Goal: Transaction & Acquisition: Purchase product/service

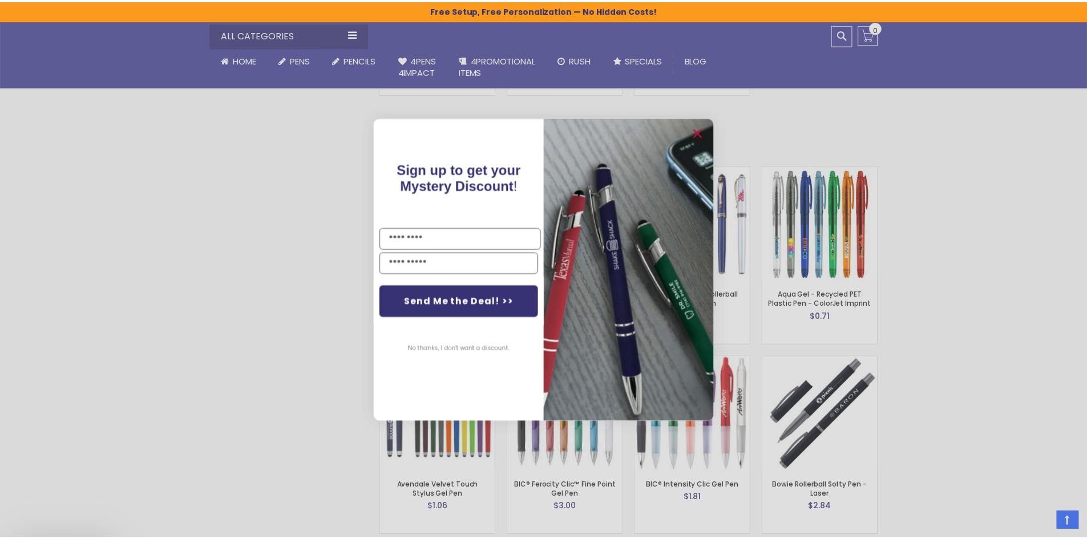
scroll to position [1731, 0]
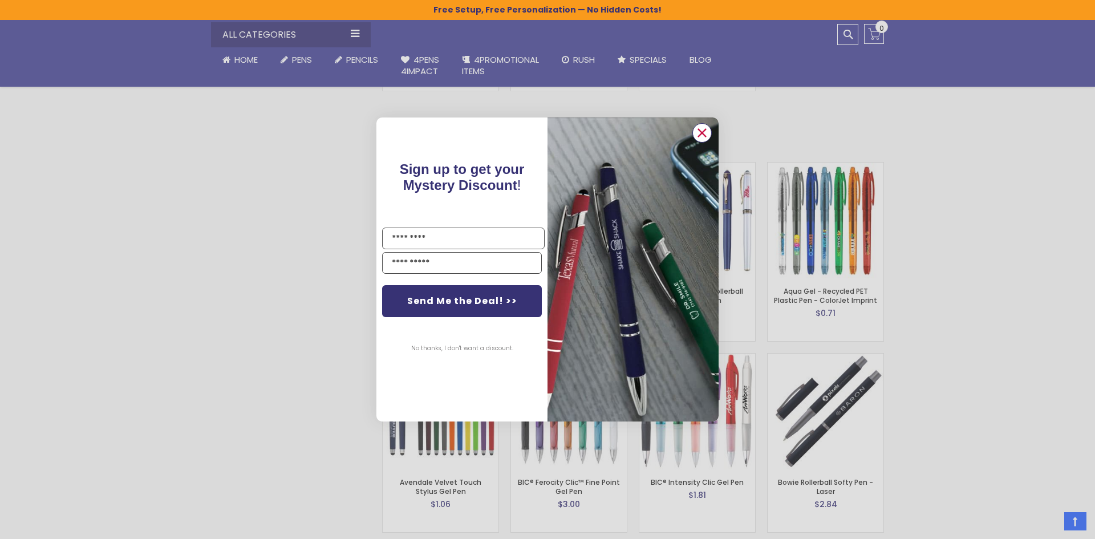
click at [699, 135] on circle "Close dialog" at bounding box center [702, 132] width 17 height 17
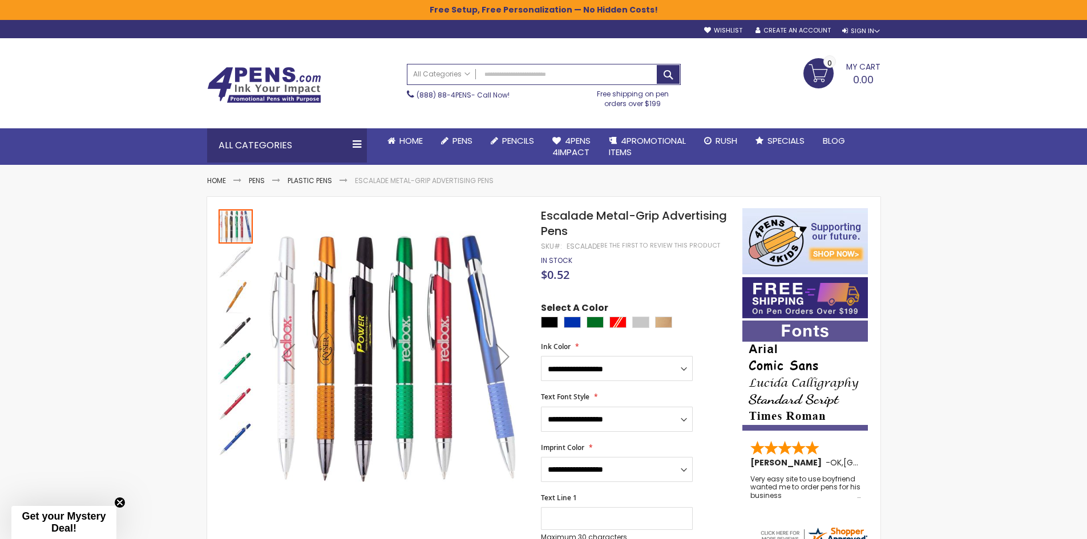
click at [234, 325] on img "Escalade Metal-Grip Advertising Pens" at bounding box center [236, 332] width 34 height 34
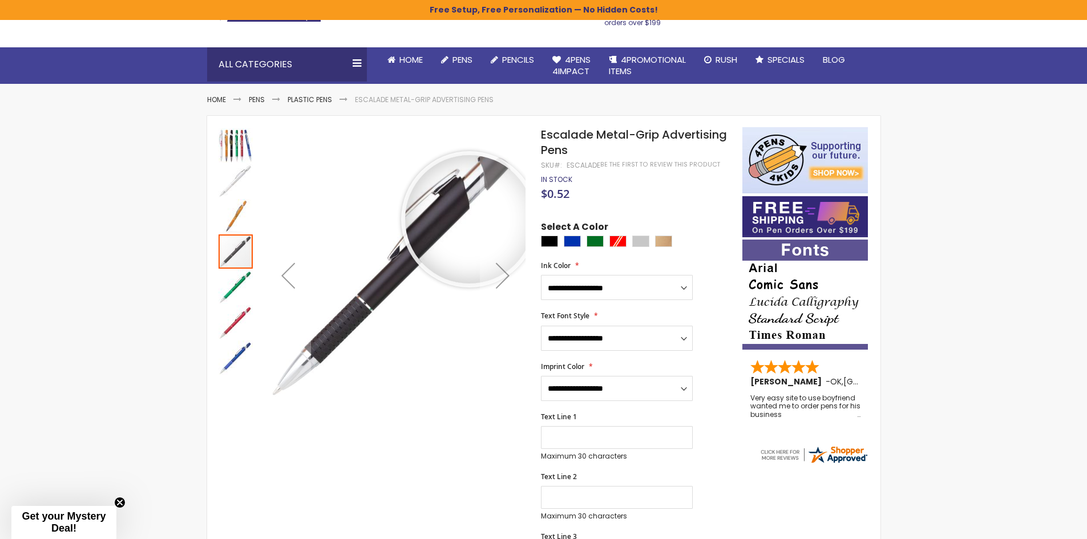
scroll to position [171, 0]
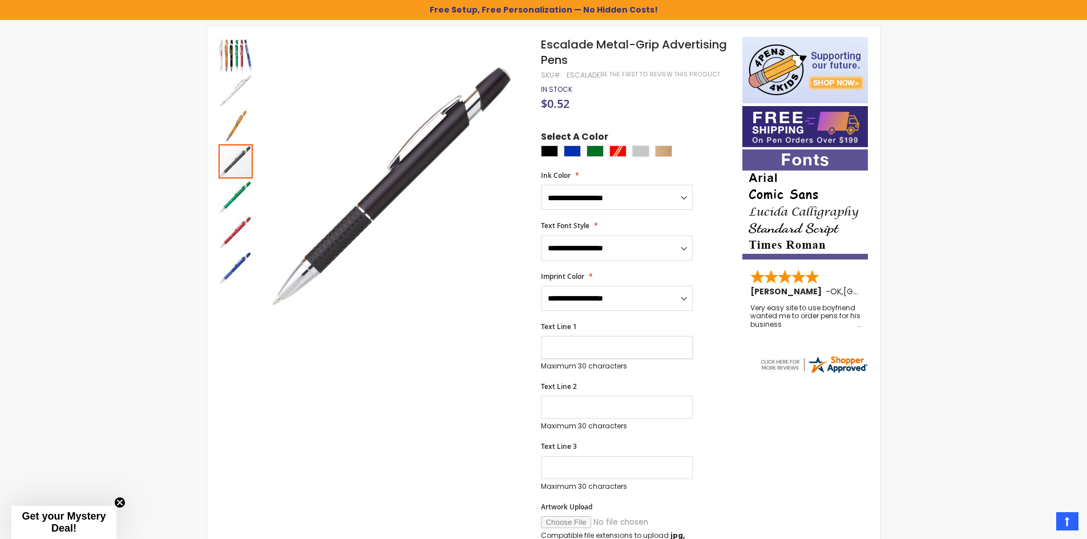
click at [629, 350] on input "Text Line 1" at bounding box center [617, 347] width 152 height 23
click at [232, 44] on img "Escalade Metal-Grip Advertising Pens" at bounding box center [236, 55] width 34 height 34
